Goal: Task Accomplishment & Management: Complete application form

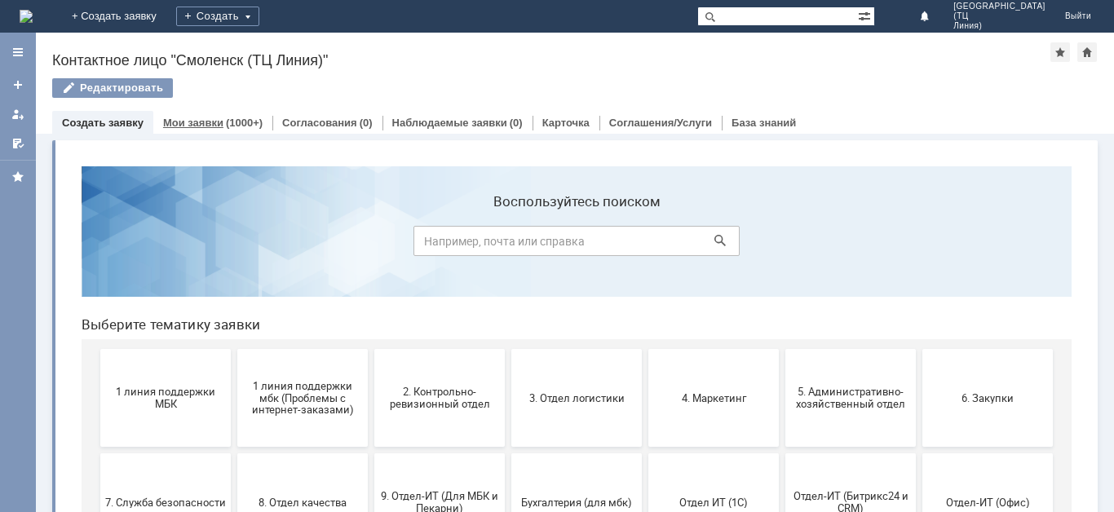
click at [210, 120] on link "Мои заявки" at bounding box center [193, 123] width 60 height 12
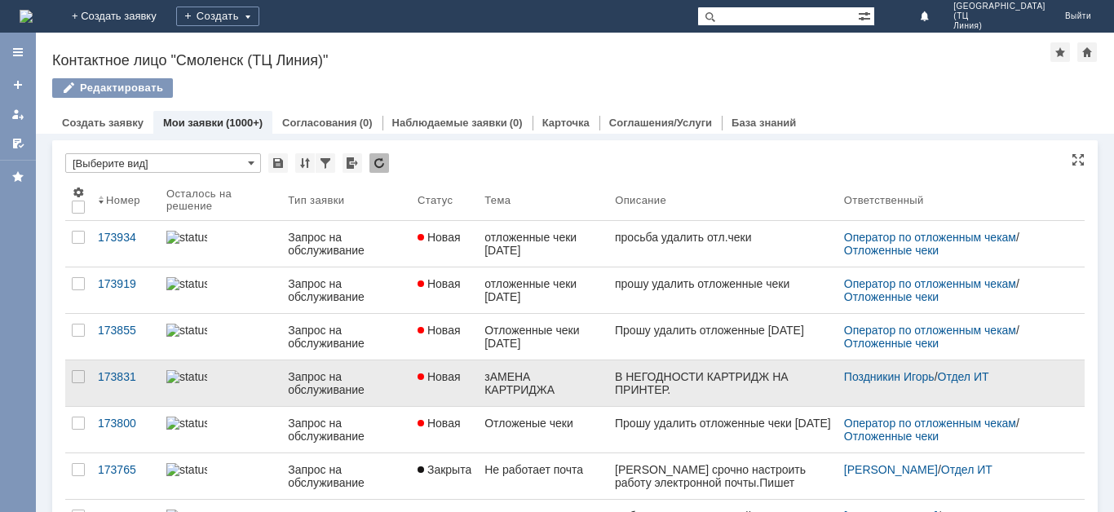
click at [441, 386] on link "Новая" at bounding box center [444, 383] width 67 height 46
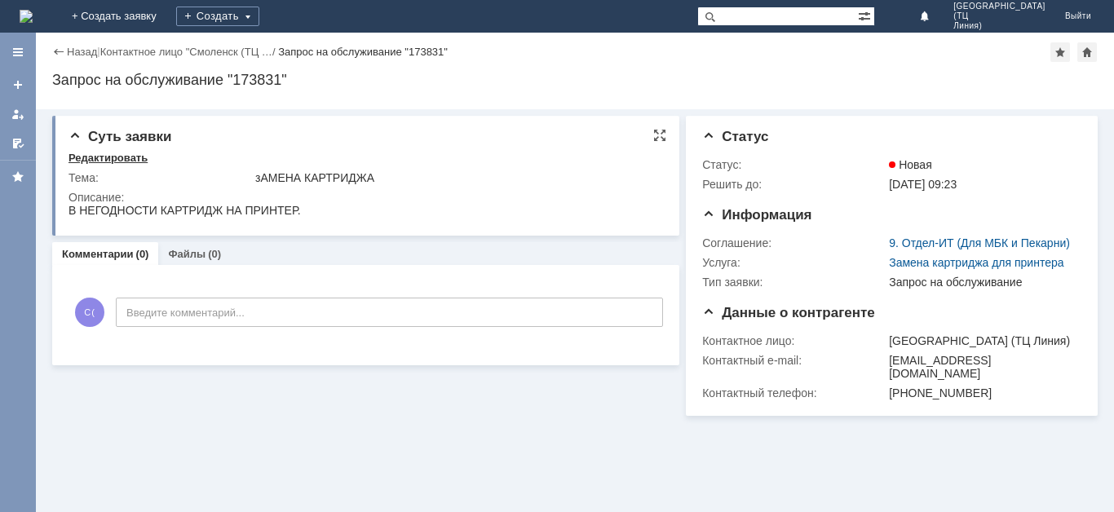
click at [127, 156] on div "Редактировать" at bounding box center [107, 158] width 79 height 13
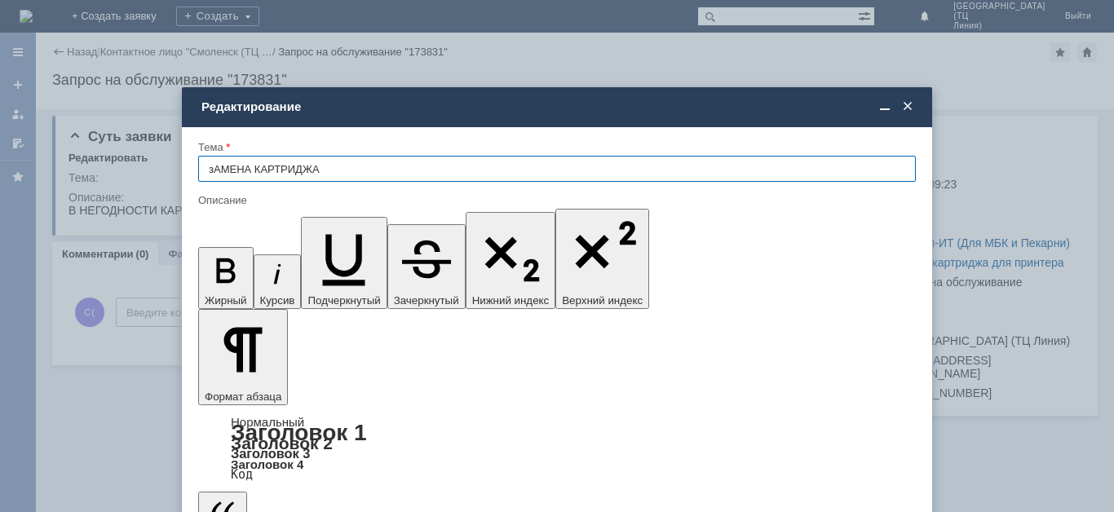
click at [218, 172] on input "зАМЕНА КАРТРИДЖА" at bounding box center [557, 169] width 718 height 26
click at [214, 172] on input "зАМЕНА КАРТРИДЖА" at bounding box center [557, 169] width 718 height 26
type input "ЗАМЕНА КАРТРИДЖА"
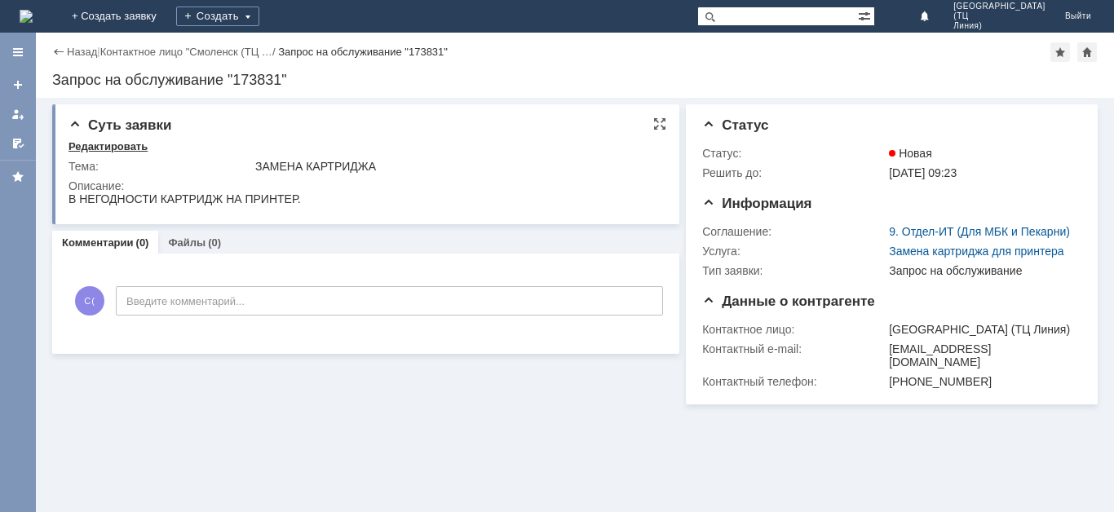
click at [110, 144] on div "Редактировать" at bounding box center [107, 146] width 79 height 13
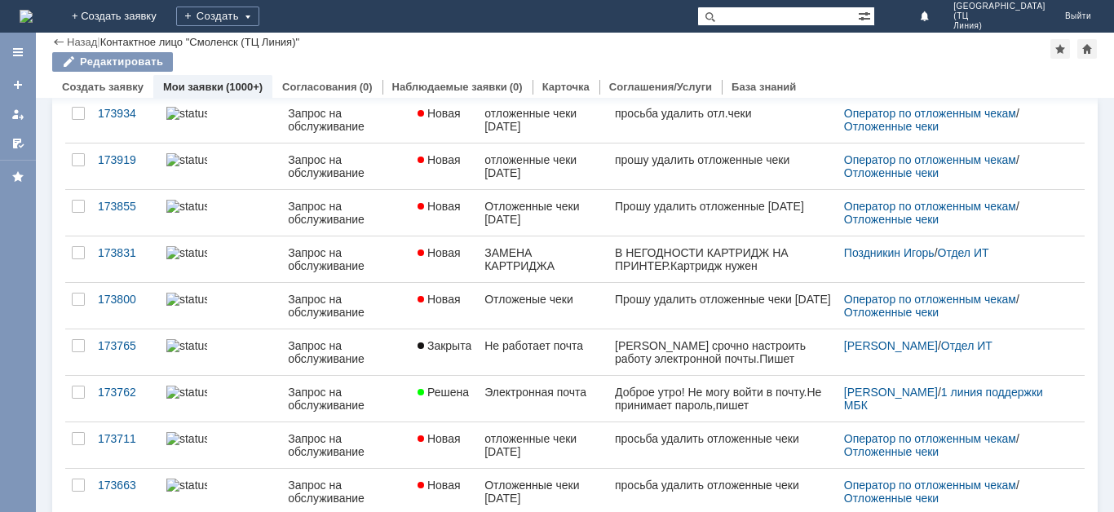
scroll to position [82, 0]
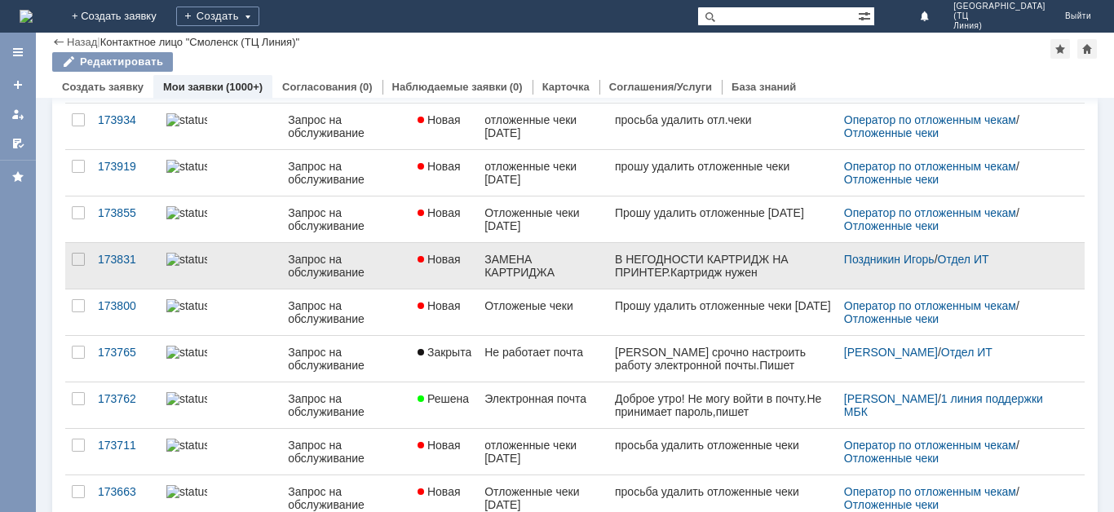
click at [290, 271] on div "Запрос на обслуживание" at bounding box center [346, 266] width 117 height 26
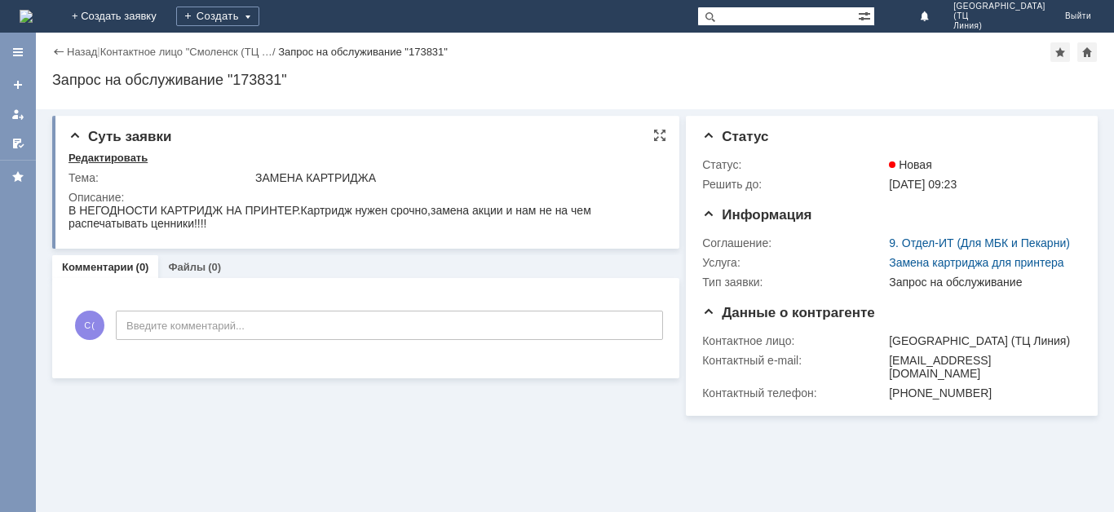
click at [94, 159] on div "Редактировать" at bounding box center [107, 158] width 79 height 13
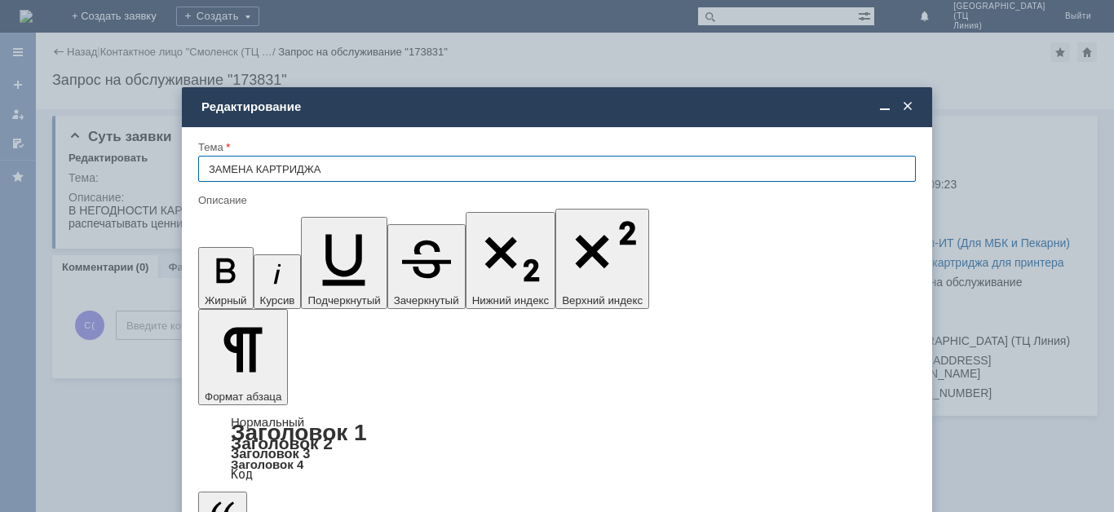
click at [905, 108] on span at bounding box center [907, 106] width 16 height 15
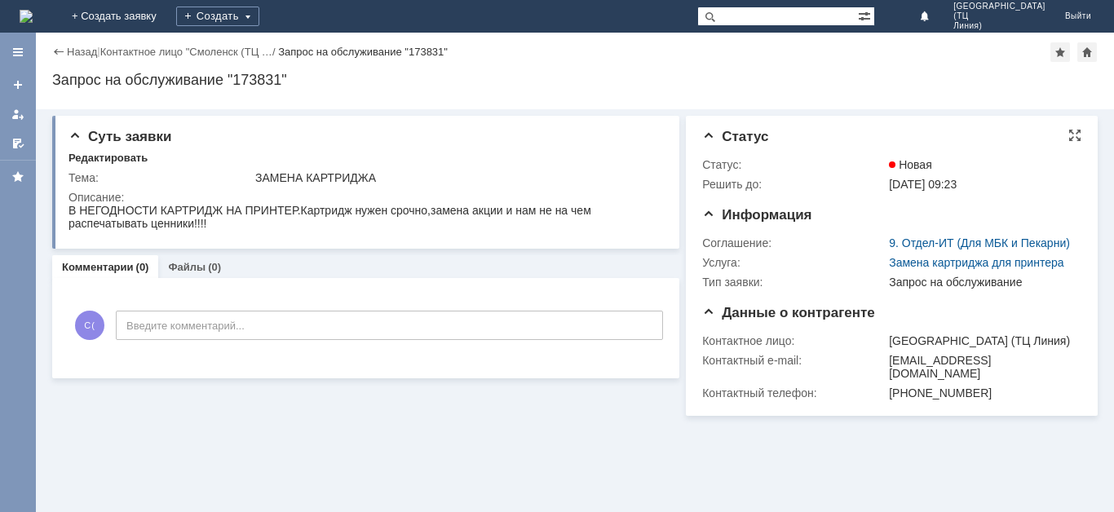
click at [908, 173] on td "Новая" at bounding box center [981, 165] width 192 height 20
click at [895, 188] on span "23.09.2025 09:23" at bounding box center [923, 184] width 68 height 13
click at [166, 10] on link "+ Создать заявку" at bounding box center [114, 16] width 104 height 33
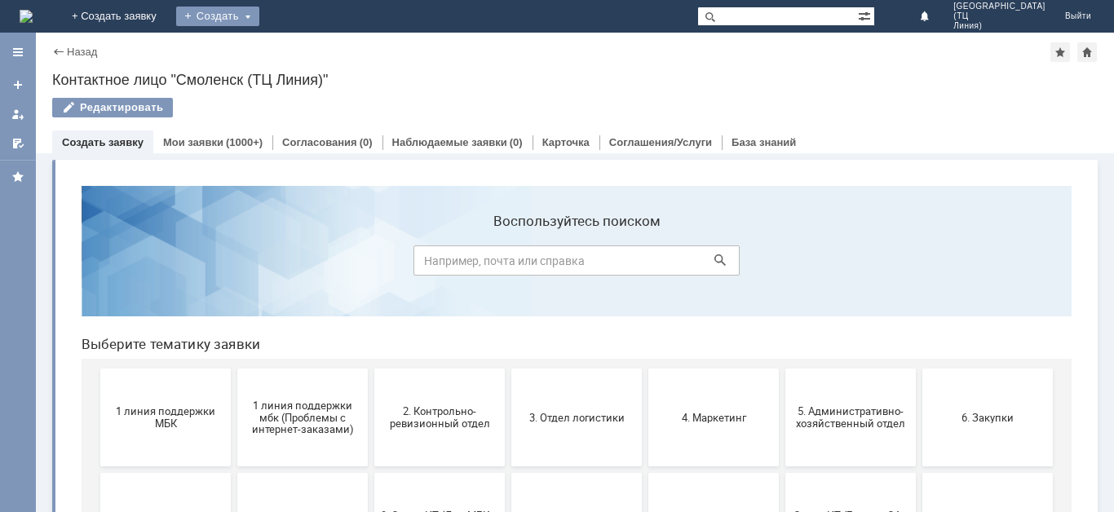
click at [259, 14] on div "Создать" at bounding box center [217, 17] width 83 height 20
click at [303, 50] on link "Заявка" at bounding box center [241, 49] width 124 height 20
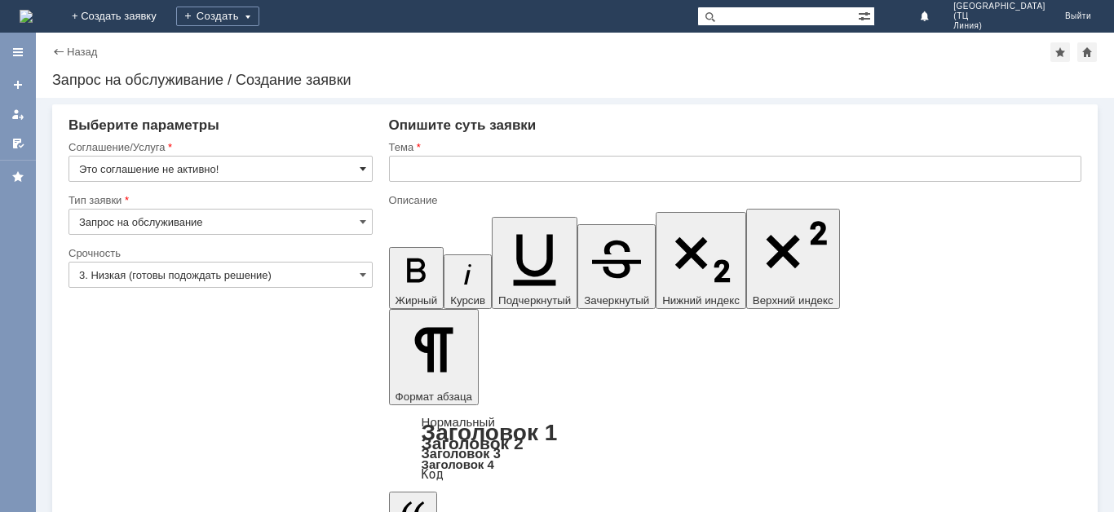
click at [365, 167] on span at bounding box center [363, 168] width 7 height 13
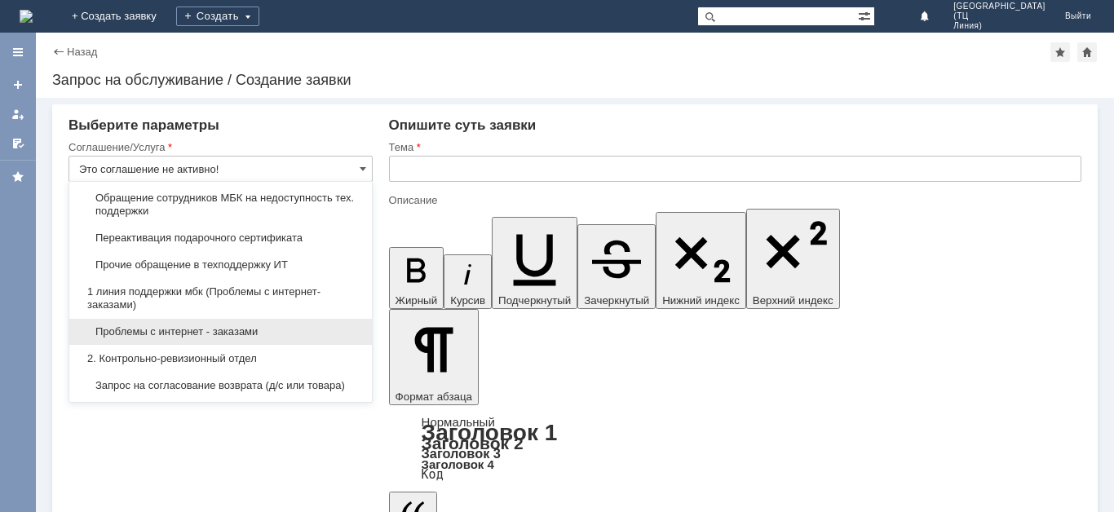
scroll to position [163, 0]
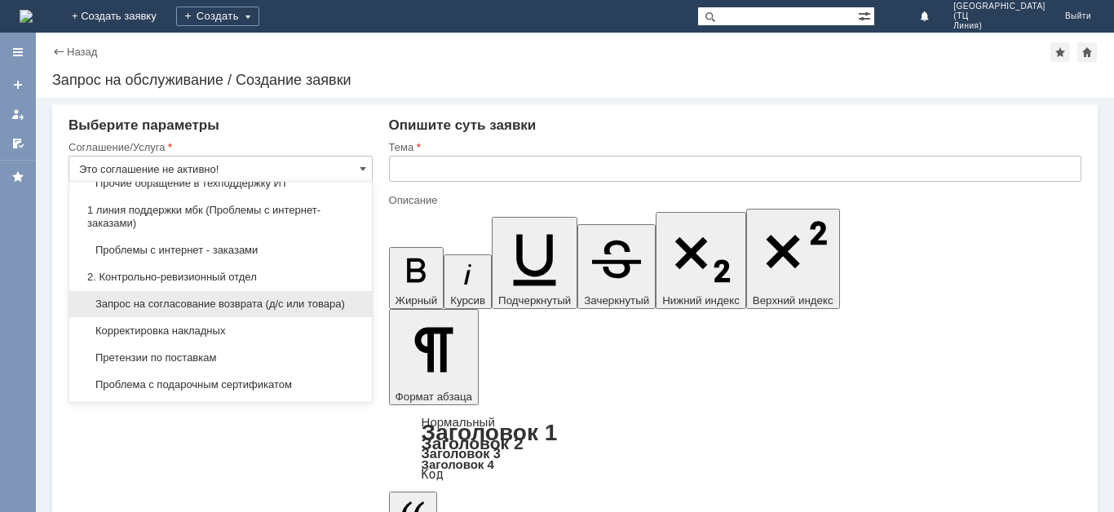
click at [236, 309] on span "Запрос на согласование возврата (д/с или товара)" at bounding box center [220, 304] width 283 height 13
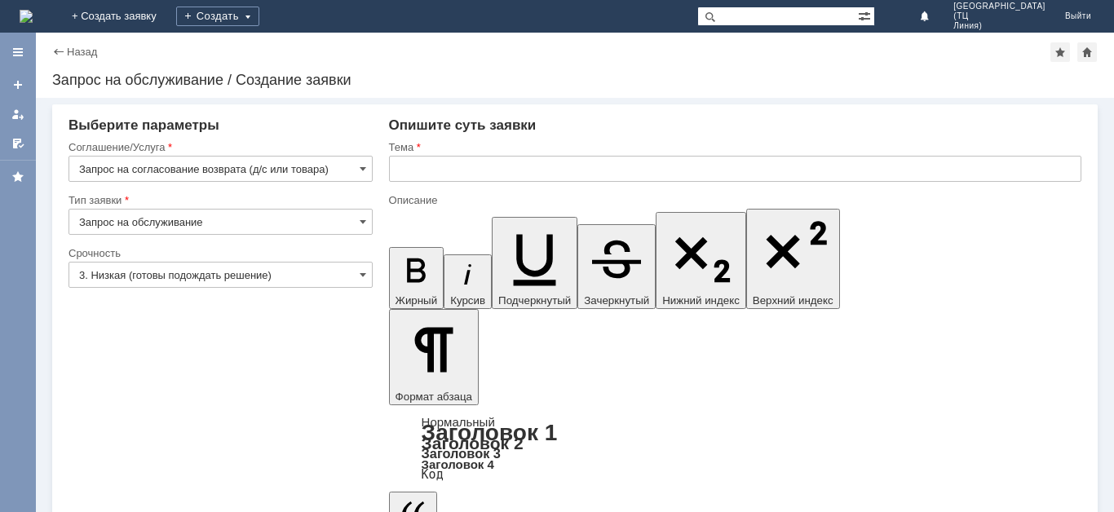
type input "Запрос на согласование возврата (д/с или товара)"
click at [360, 276] on span at bounding box center [363, 274] width 7 height 13
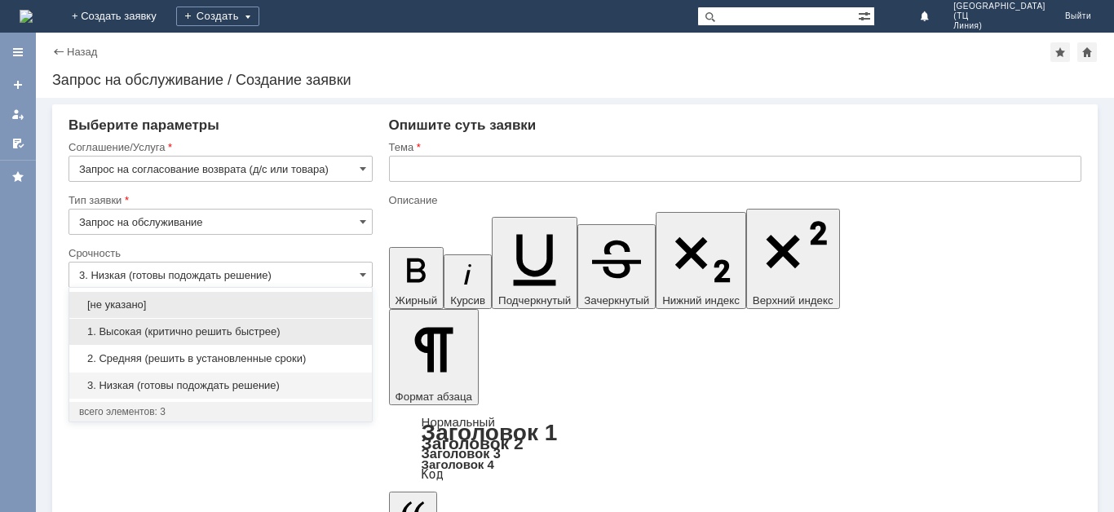
click at [218, 333] on span "1. Высокая (критично решить быстрее)" at bounding box center [220, 331] width 283 height 13
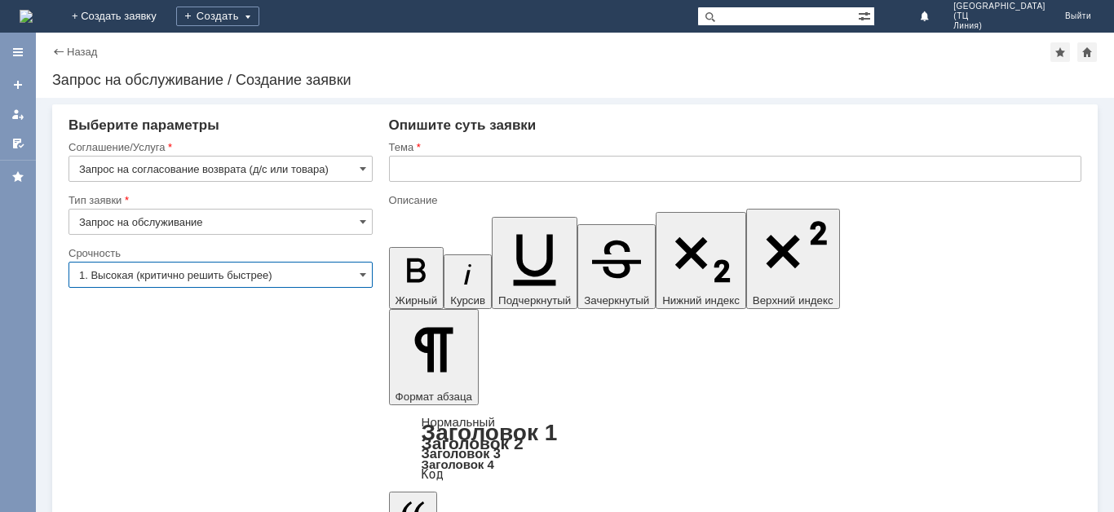
type input "1. Высокая (критично решить быстрее)"
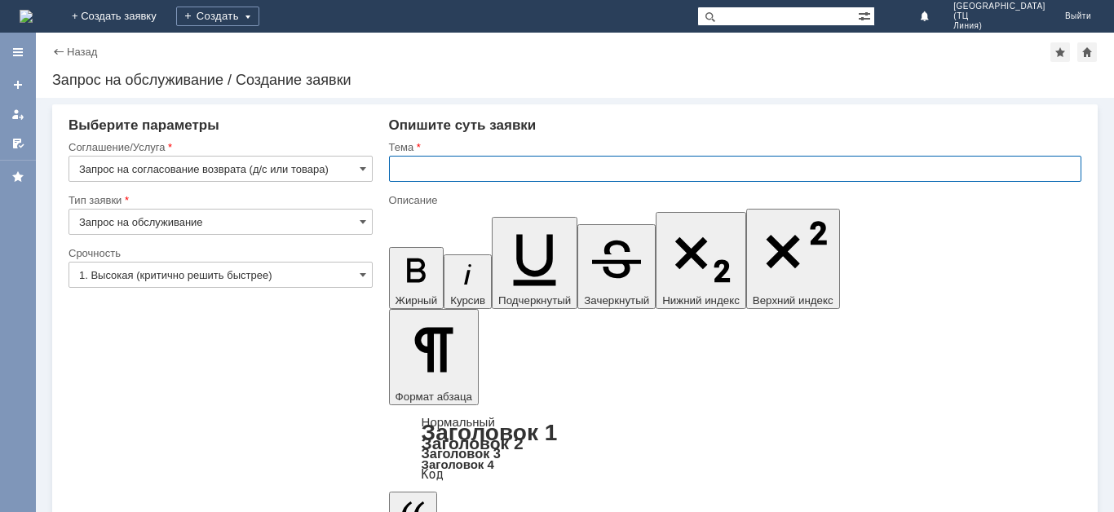
click at [470, 168] on input "text" at bounding box center [735, 169] width 692 height 26
click at [512, 169] on input "Претензия покупател япо качеству товара" at bounding box center [735, 169] width 692 height 26
click at [510, 169] on input "Претензия покупател япо качеству товара" at bounding box center [735, 169] width 692 height 26
click at [507, 172] on input "Претензия покупателяпо качеству товара" at bounding box center [735, 169] width 692 height 26
click at [510, 172] on input "Претензия покупателяпо качеству товара" at bounding box center [735, 169] width 692 height 26
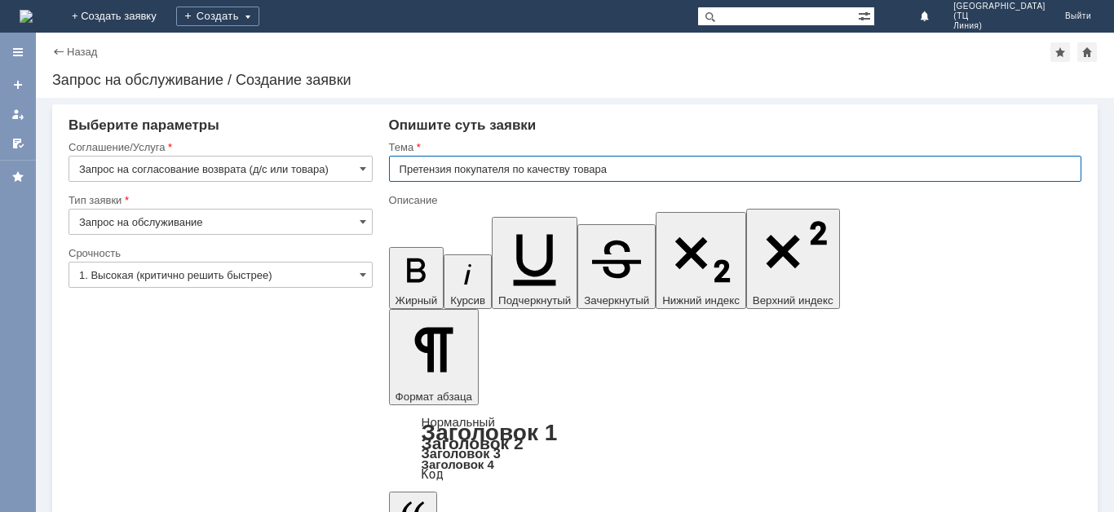
drag, startPoint x: 618, startPoint y: 173, endPoint x: 585, endPoint y: 199, distance: 41.8
click at [618, 174] on input "Претензия покупателя по качеству товара" at bounding box center [735, 169] width 692 height 26
type input "Претензия покупателя по качеству товара"
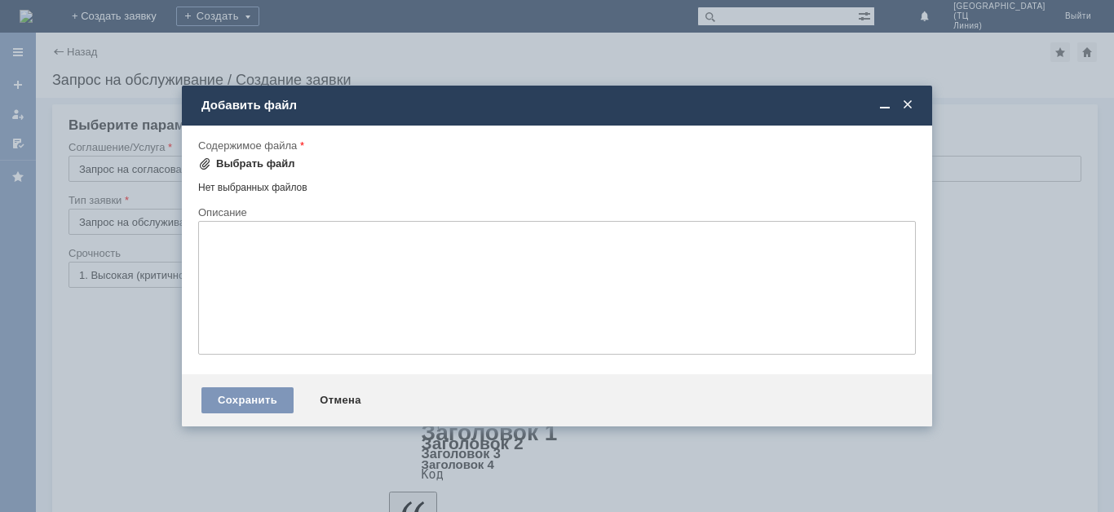
click at [280, 165] on div "Выбрать файл" at bounding box center [255, 163] width 79 height 13
click at [258, 163] on div "Выбрать файл" at bounding box center [255, 163] width 79 height 13
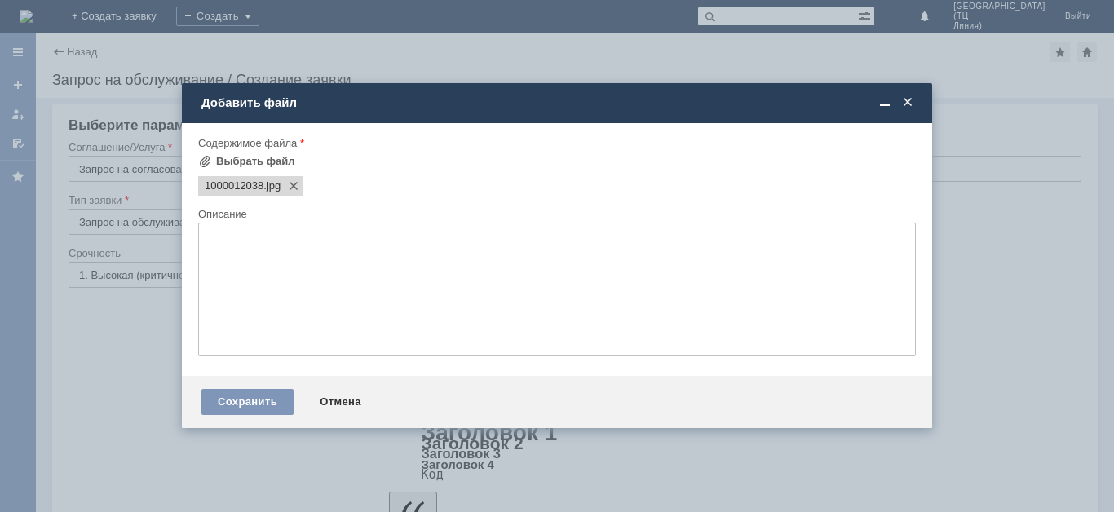
scroll to position [0, 0]
click at [231, 397] on div "Сохранить" at bounding box center [247, 402] width 92 height 26
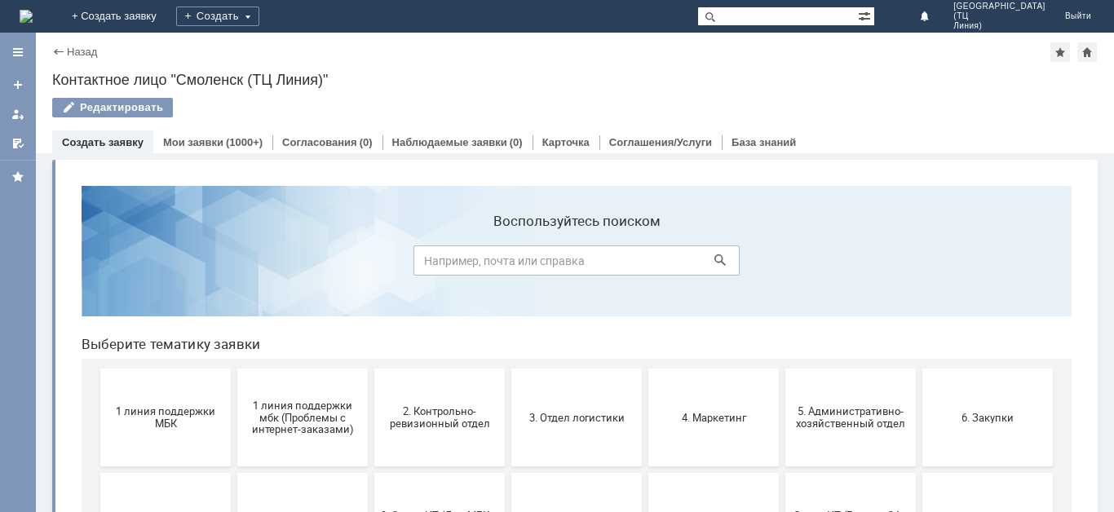
click at [259, 27] on div "Создать" at bounding box center [217, 16] width 83 height 33
click at [177, 143] on link "Мои заявки" at bounding box center [193, 142] width 60 height 12
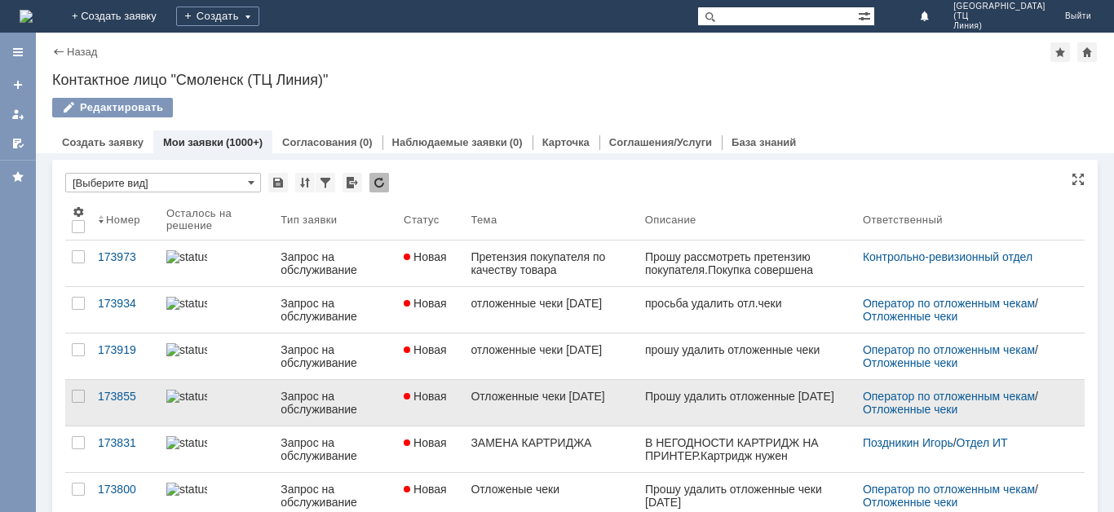
scroll to position [82, 0]
